Goal: Book appointment/travel/reservation

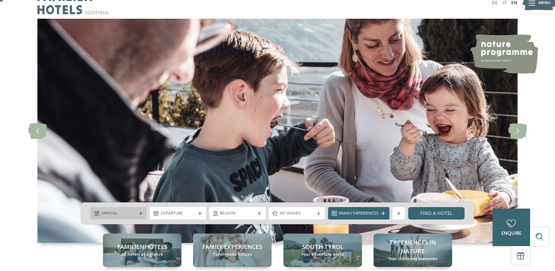
click at [132, 212] on span "Arrival" at bounding box center [118, 213] width 35 height 6
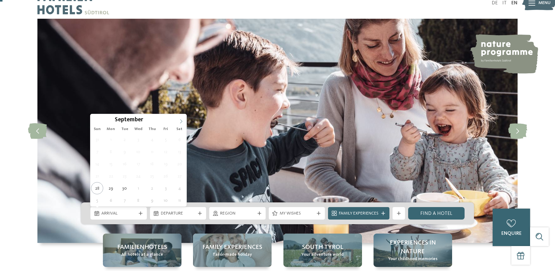
click at [183, 120] on icon at bounding box center [181, 121] width 4 height 4
type div "[DATE]"
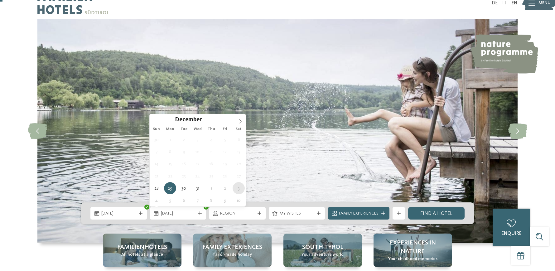
type div "[DATE]"
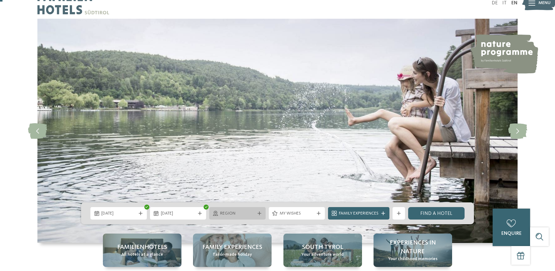
click at [261, 214] on div at bounding box center [259, 213] width 6 height 4
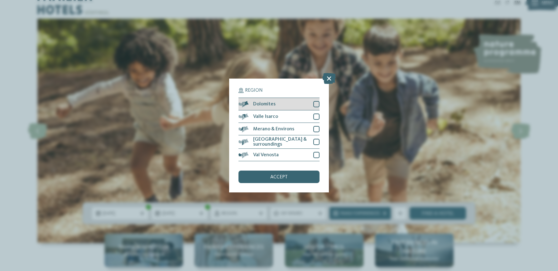
click at [265, 102] on span "Dolomites" at bounding box center [264, 104] width 22 height 5
click at [303, 170] on div "accept" at bounding box center [278, 176] width 81 height 12
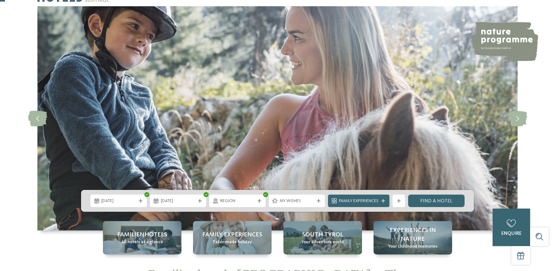
scroll to position [25, 0]
click at [448, 201] on link "Find a hotel" at bounding box center [436, 200] width 56 height 12
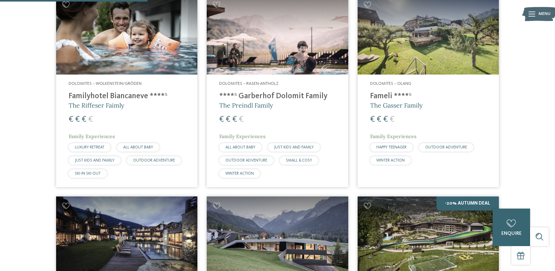
scroll to position [251, 0]
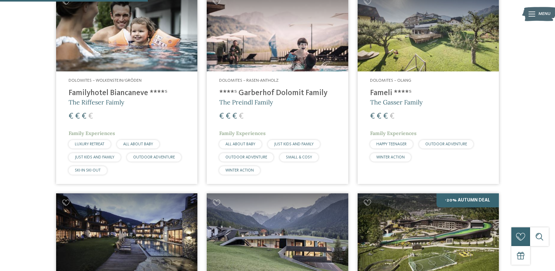
click at [399, 71] on div "Dolomites – Olang Fameli ****ˢ The Gasser Family € € € € Family Experiences HAP…" at bounding box center [427, 120] width 141 height 99
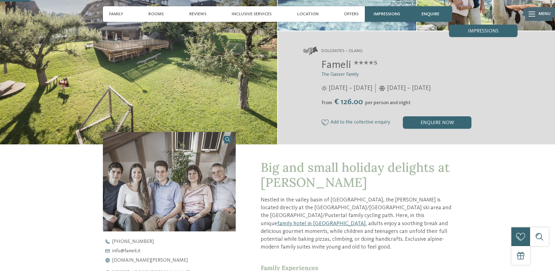
scroll to position [105, 0]
click at [416, 121] on div "enquire now" at bounding box center [436, 122] width 69 height 12
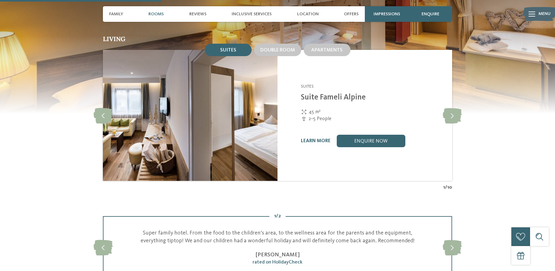
scroll to position [522, 0]
